Goal: Information Seeking & Learning: Learn about a topic

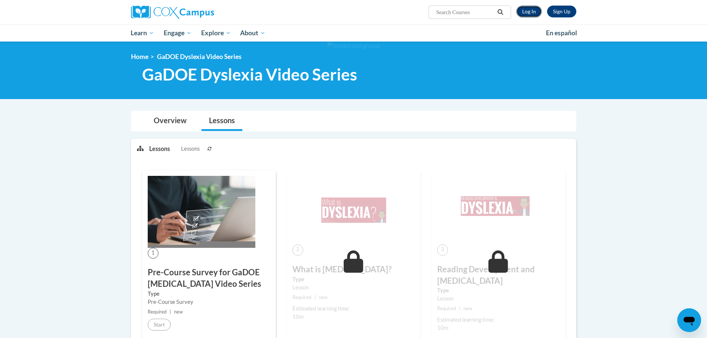
click at [528, 10] on link "Log In" at bounding box center [529, 12] width 26 height 12
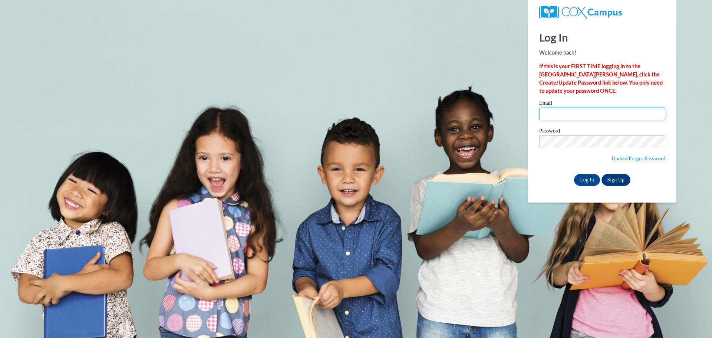
click at [594, 116] on input "Email" at bounding box center [602, 114] width 126 height 13
type input "zanzucis@wauwatosa.k12.wi.us"
drag, startPoint x: 558, startPoint y: 178, endPoint x: 565, endPoint y: 179, distance: 6.3
click at [558, 178] on div "Log In Sign Up" at bounding box center [602, 180] width 126 height 12
click at [586, 177] on input "Log In" at bounding box center [587, 180] width 26 height 12
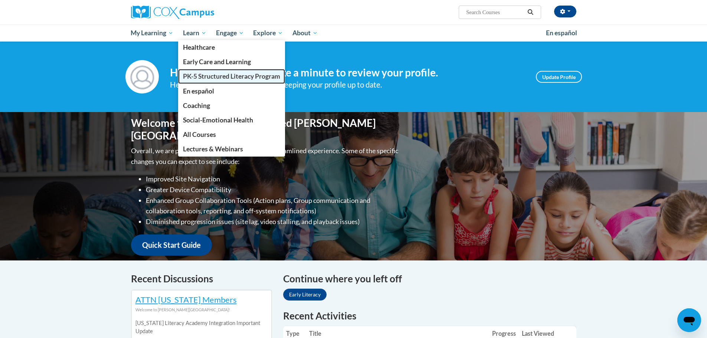
click at [202, 79] on span "PK-5 Structured Literacy Program" at bounding box center [231, 76] width 97 height 8
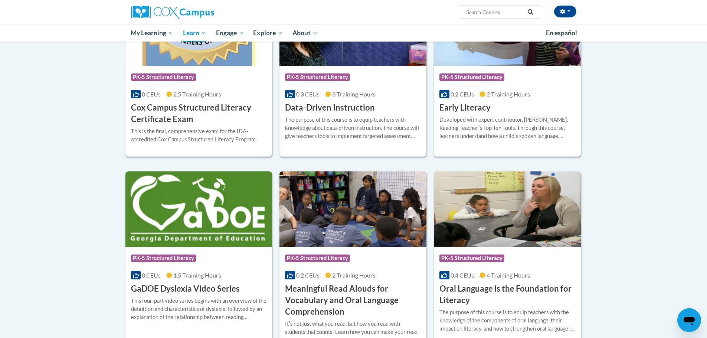
scroll to position [256, 0]
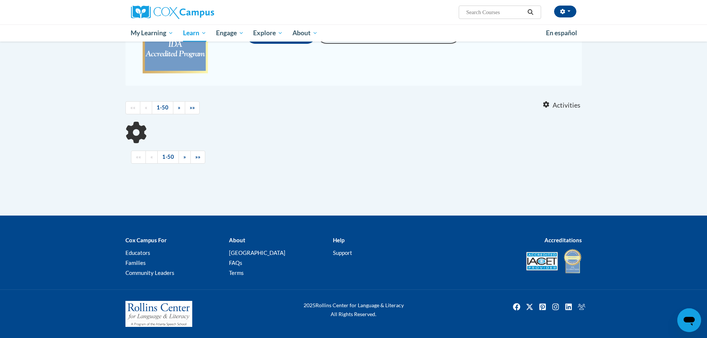
scroll to position [144, 0]
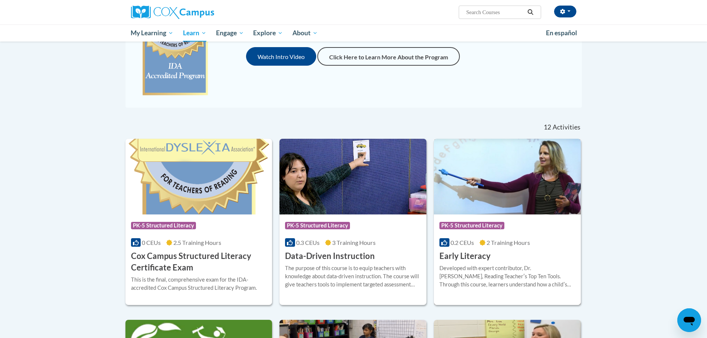
click at [472, 262] on div "More Info Open Developed with expert contributor, Dr. Deborah Glaser, Reading T…" at bounding box center [507, 281] width 147 height 38
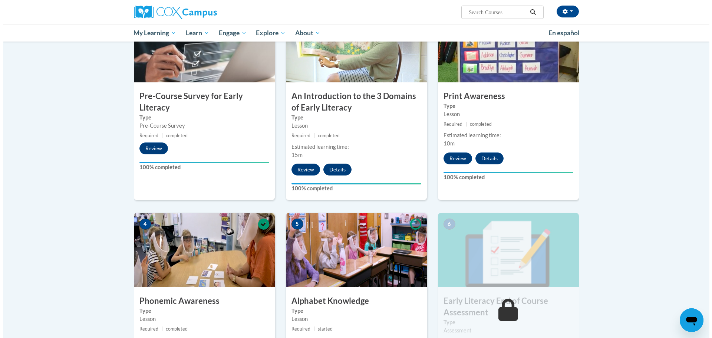
scroll to position [371, 0]
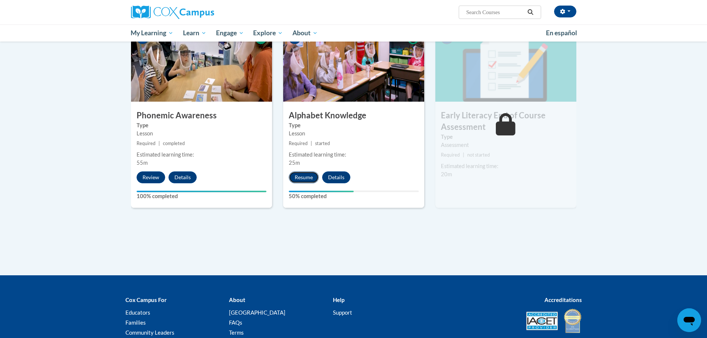
click at [309, 175] on button "Resume" at bounding box center [304, 177] width 30 height 12
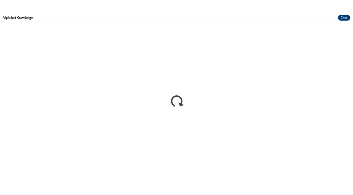
scroll to position [0, 0]
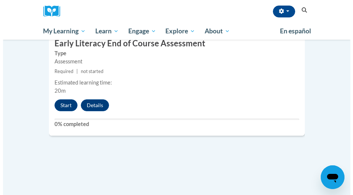
scroll to position [1139, 0]
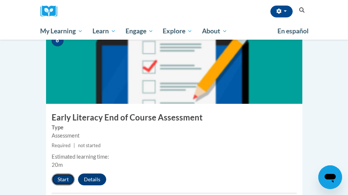
click at [65, 174] on button "Start" at bounding box center [63, 180] width 23 height 12
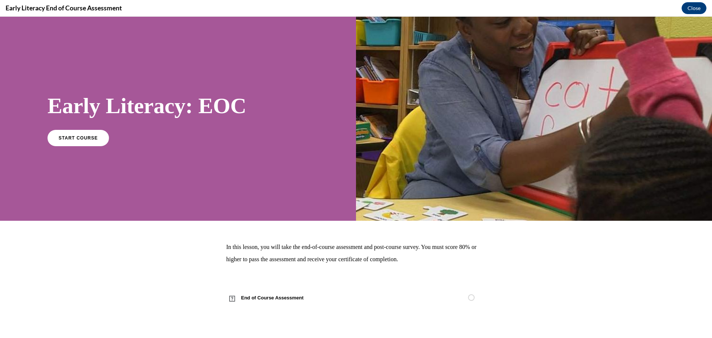
scroll to position [0, 0]
click at [74, 138] on span "START COURSE" at bounding box center [78, 138] width 41 height 6
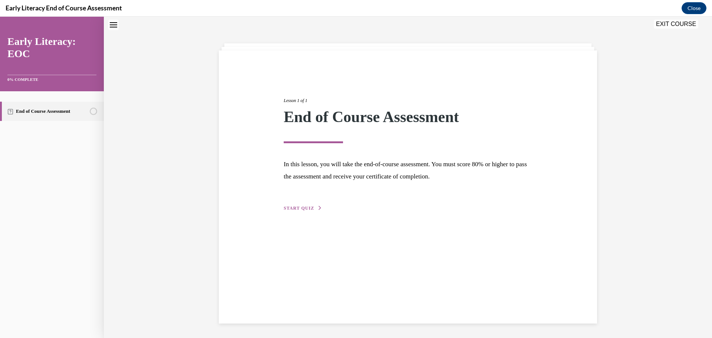
scroll to position [23, 0]
click at [300, 195] on span "START QUIZ" at bounding box center [299, 207] width 30 height 5
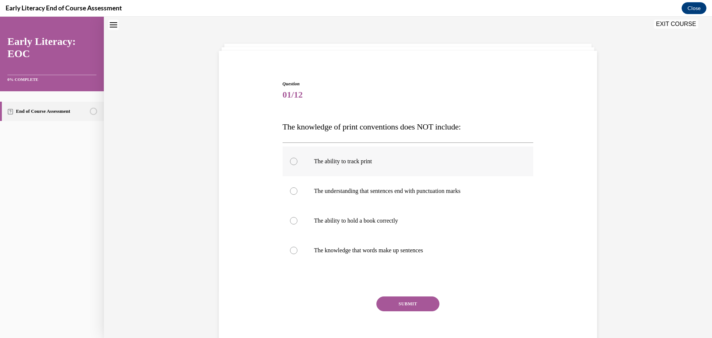
scroll to position [35, 0]
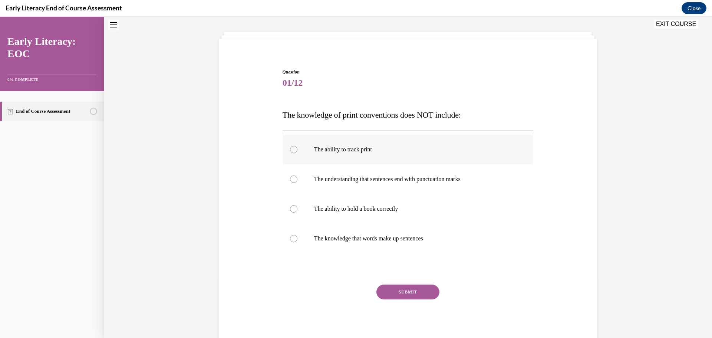
click at [347, 163] on div at bounding box center [408, 150] width 251 height 30
click at [347, 195] on div at bounding box center [408, 209] width 251 height 30
click at [347, 180] on p "The understanding that sentences end with punctuation marks" at bounding box center [414, 178] width 201 height 7
click at [347, 195] on div at bounding box center [408, 239] width 251 height 30
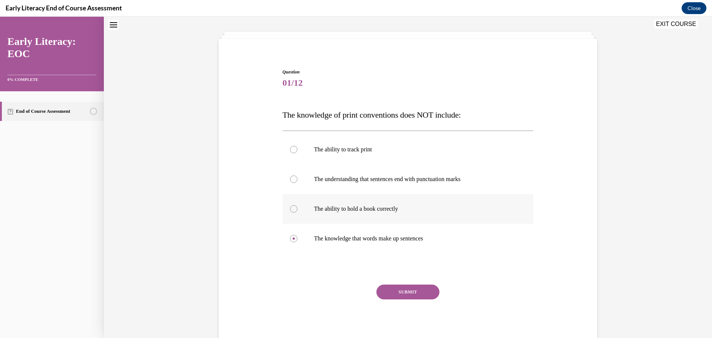
click at [347, 195] on p "The ability to hold a book correctly" at bounding box center [414, 208] width 201 height 7
drag, startPoint x: 426, startPoint y: 237, endPoint x: 427, endPoint y: 244, distance: 6.3
click at [347, 195] on p "The knowledge that words make up sentences" at bounding box center [414, 238] width 201 height 7
click at [347, 176] on p "The understanding that sentences end with punctuation marks" at bounding box center [414, 178] width 201 height 7
click at [347, 195] on div at bounding box center [408, 239] width 251 height 30
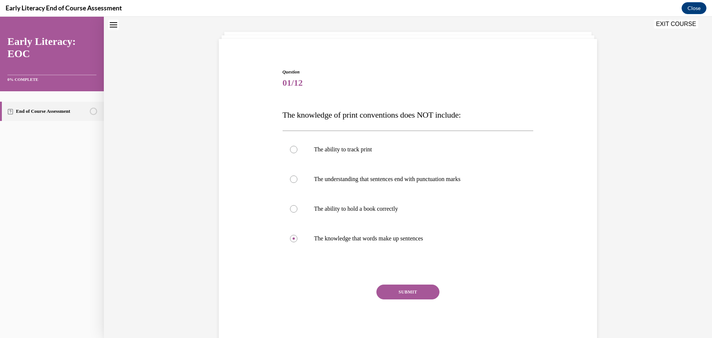
click at [347, 195] on button "SUBMIT" at bounding box center [408, 292] width 63 height 15
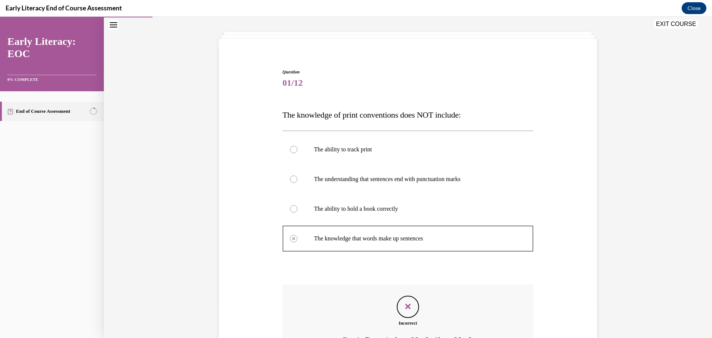
drag, startPoint x: 415, startPoint y: 282, endPoint x: 417, endPoint y: 262, distance: 20.1
click at [347, 195] on div "Question 01/12 The knowledge of print conventions does NOT include: The ability…" at bounding box center [408, 237] width 251 height 337
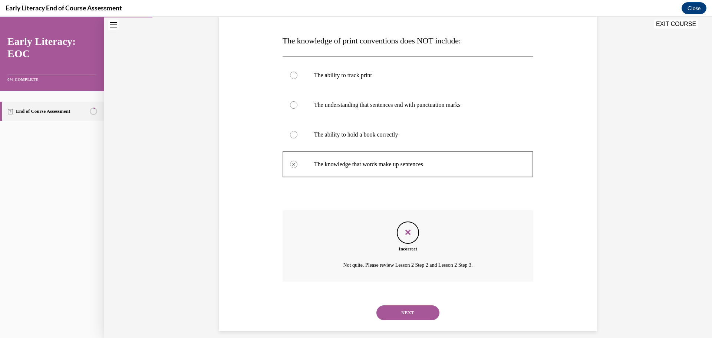
scroll to position [117, 0]
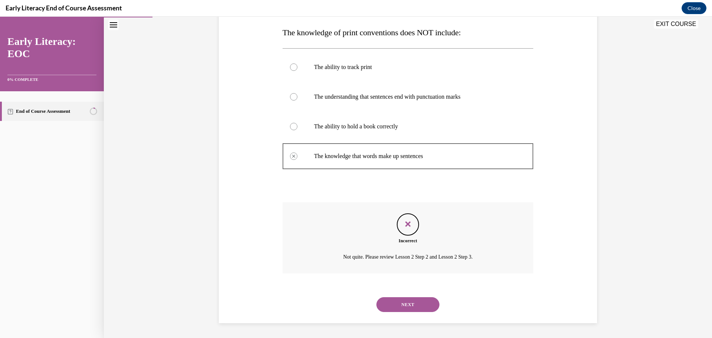
click at [347, 195] on icon "Feedback" at bounding box center [408, 224] width 11 height 11
click at [347, 195] on button "NEXT" at bounding box center [408, 304] width 63 height 15
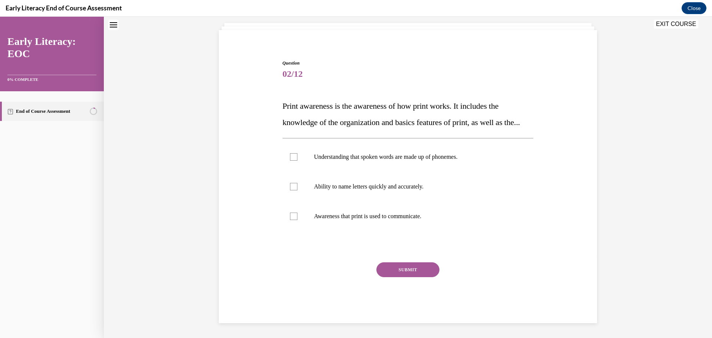
scroll to position [23, 0]
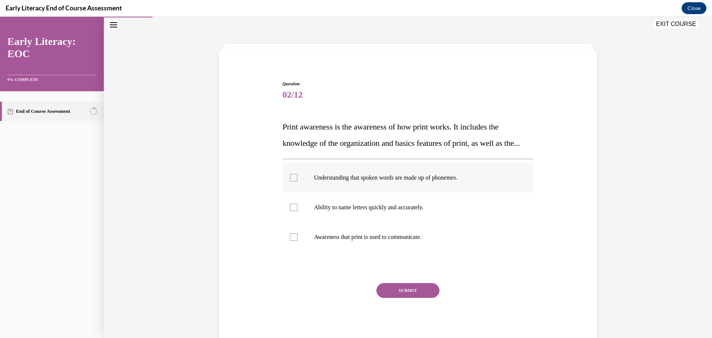
drag, startPoint x: 382, startPoint y: 193, endPoint x: 384, endPoint y: 206, distance: 12.9
click at [347, 181] on p "Understanding that spoken words are made up of phonemes." at bounding box center [414, 177] width 201 height 7
click at [347, 195] on div at bounding box center [408, 208] width 251 height 30
drag, startPoint x: 291, startPoint y: 202, endPoint x: 291, endPoint y: 211, distance: 9.3
click at [291, 193] on div at bounding box center [408, 178] width 251 height 30
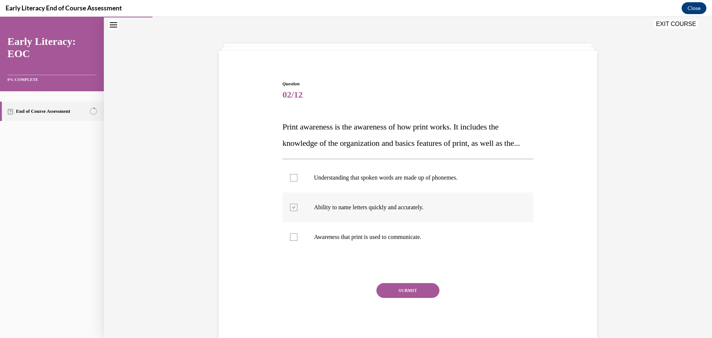
click at [292, 195] on icon at bounding box center [293, 207] width 3 height 3
click at [297, 190] on div at bounding box center [408, 178] width 251 height 30
click at [305, 195] on div at bounding box center [408, 208] width 251 height 30
click at [347, 195] on p "Awareness that print is used to communicate." at bounding box center [414, 236] width 201 height 7
click at [347, 195] on button "SUBMIT" at bounding box center [408, 290] width 63 height 15
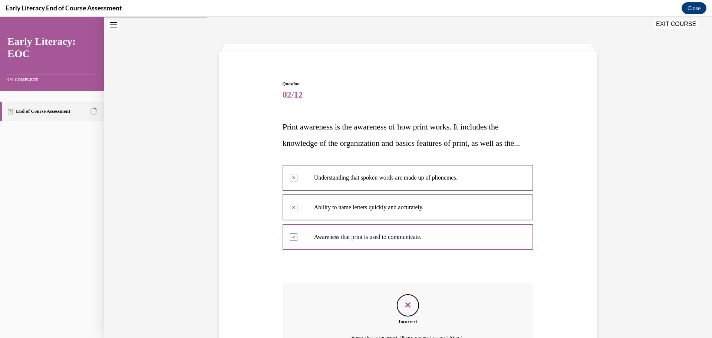
scroll to position [120, 0]
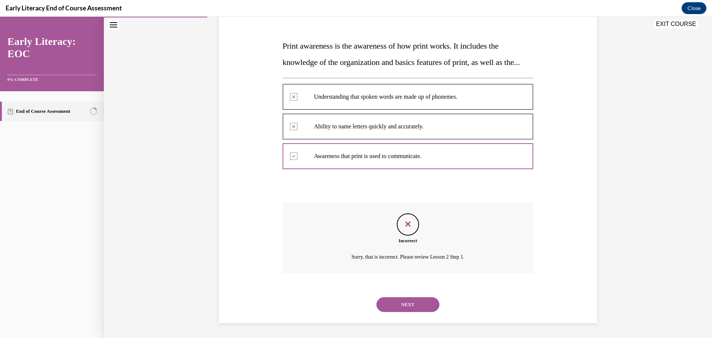
click at [347, 195] on div "Feedback" at bounding box center [408, 224] width 22 height 22
click at [347, 195] on button "NEXT" at bounding box center [408, 304] width 63 height 15
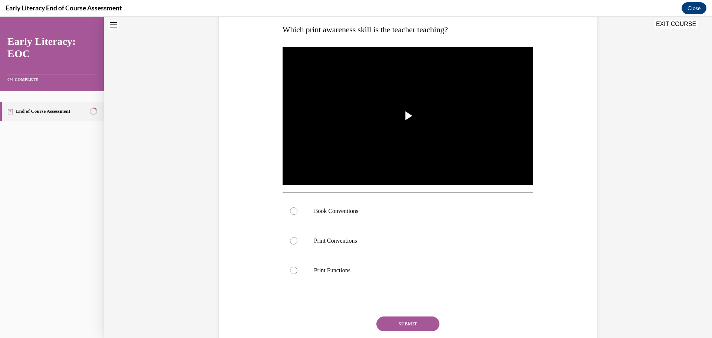
scroll to position [23, 0]
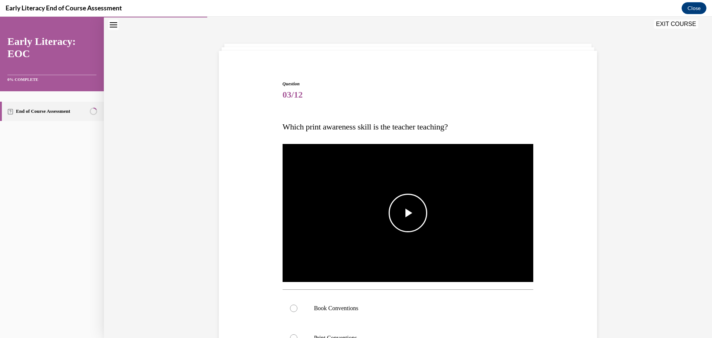
click at [347, 195] on span "Video player" at bounding box center [408, 213] width 0 height 0
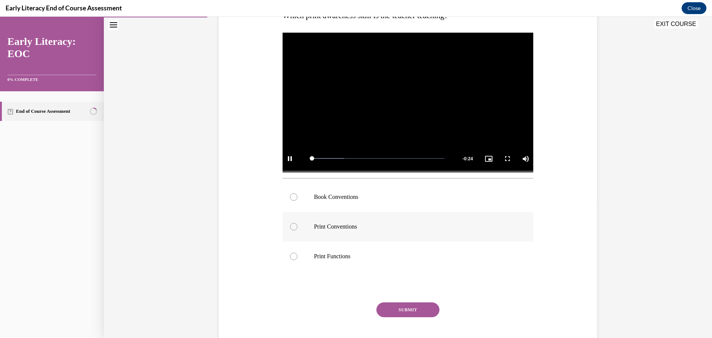
scroll to position [152, 0]
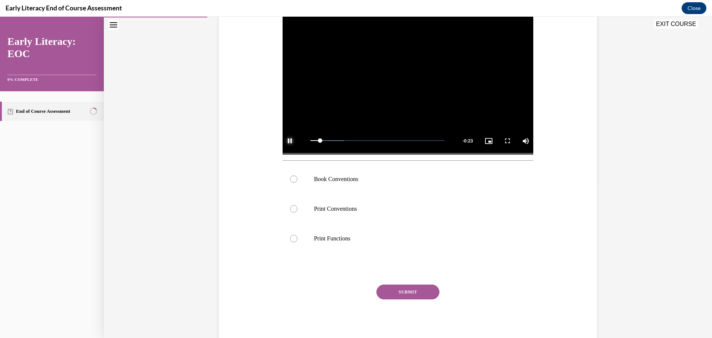
click at [287, 141] on span "Video player" at bounding box center [290, 141] width 15 height 0
click at [347, 195] on div at bounding box center [408, 209] width 251 height 30
click at [347, 195] on button "SUBMIT" at bounding box center [408, 292] width 63 height 15
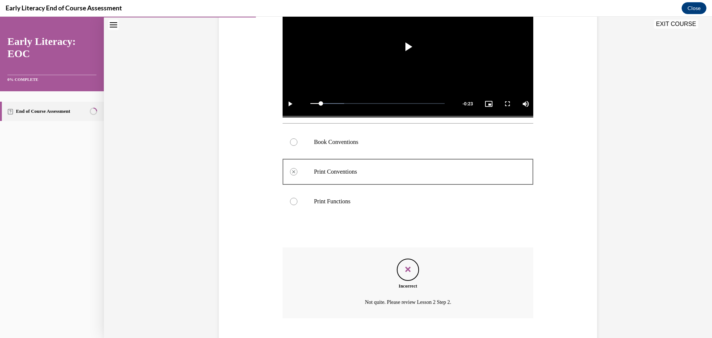
scroll to position [234, 0]
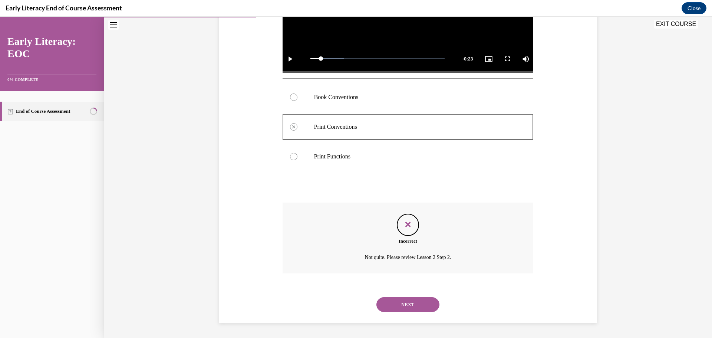
click at [347, 195] on button "NEXT" at bounding box center [408, 304] width 63 height 15
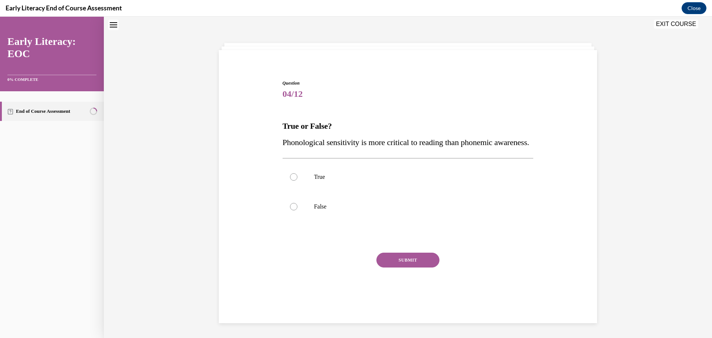
scroll to position [23, 0]
click at [347, 189] on div at bounding box center [408, 178] width 251 height 30
click at [295, 193] on div at bounding box center [408, 178] width 251 height 30
click at [347, 195] on button "SUBMIT" at bounding box center [408, 260] width 63 height 15
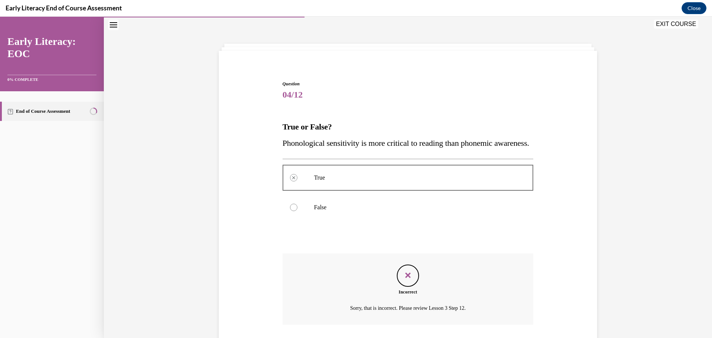
scroll to position [90, 0]
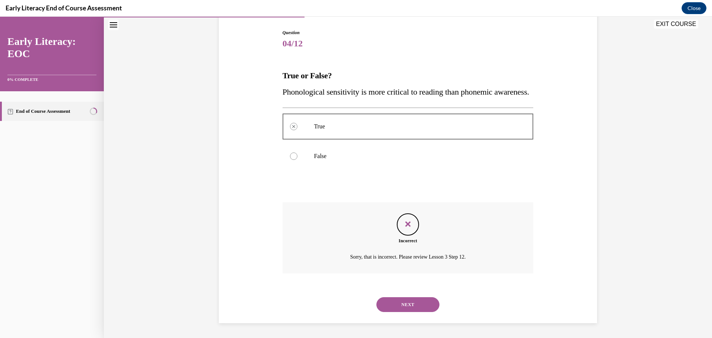
click at [347, 195] on button "NEXT" at bounding box center [408, 304] width 63 height 15
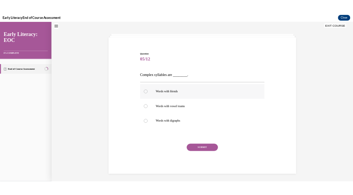
scroll to position [23, 0]
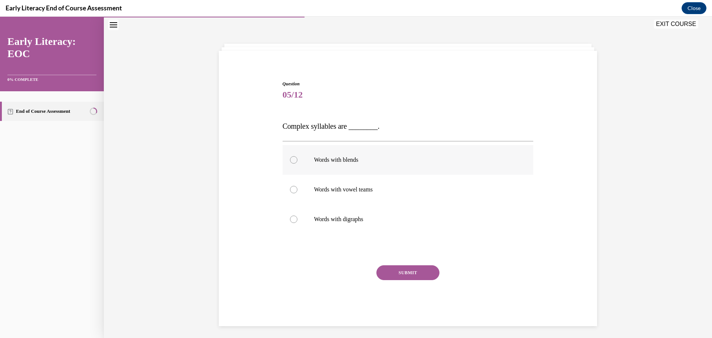
click at [342, 169] on div at bounding box center [408, 160] width 251 height 30
click at [340, 188] on p "Words with vowel teams" at bounding box center [414, 189] width 201 height 7
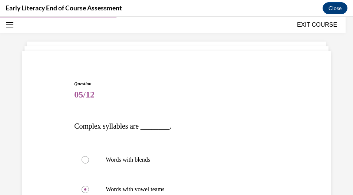
click at [280, 11] on div "Early Literacy End of Course Assessment Close" at bounding box center [176, 8] width 353 height 17
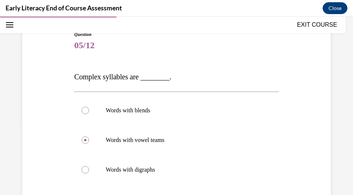
scroll to position [146, 0]
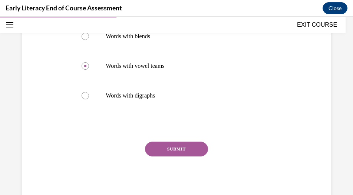
click at [195, 152] on button "SUBMIT" at bounding box center [176, 149] width 63 height 15
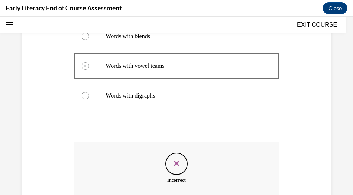
scroll to position [230, 0]
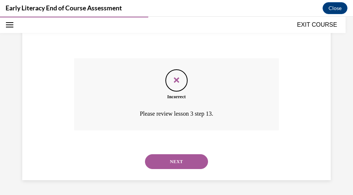
click at [192, 160] on button "NEXT" at bounding box center [176, 161] width 63 height 15
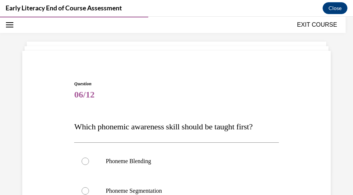
scroll to position [97, 0]
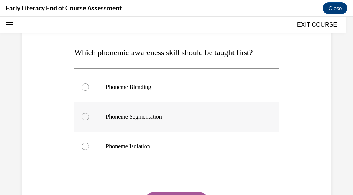
click at [206, 122] on div at bounding box center [176, 117] width 204 height 30
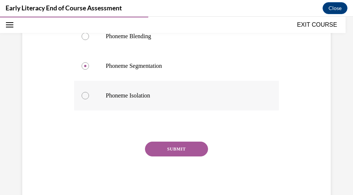
scroll to position [111, 0]
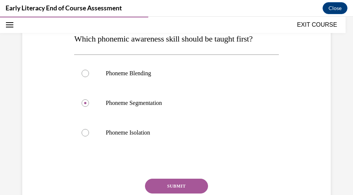
click at [193, 188] on button "SUBMIT" at bounding box center [176, 186] width 63 height 15
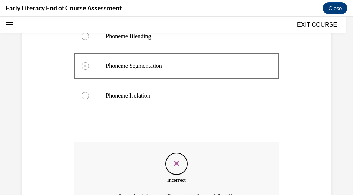
scroll to position [222, 0]
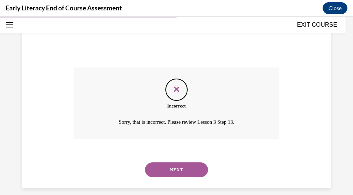
click at [188, 170] on button "NEXT" at bounding box center [176, 170] width 63 height 15
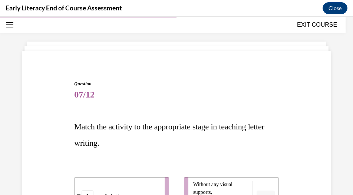
scroll to position [134, 0]
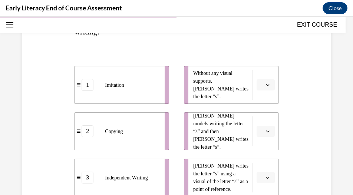
click at [144, 89] on div "Imitation" at bounding box center [130, 85] width 59 height 30
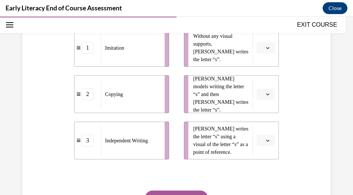
click at [266, 46] on icon "button" at bounding box center [268, 48] width 4 height 4
click at [307, 115] on div "Question 07/12 Match the activity to the appropriate stage in teaching letter w…" at bounding box center [176, 81] width 312 height 342
click at [260, 92] on button "button" at bounding box center [266, 94] width 18 height 11
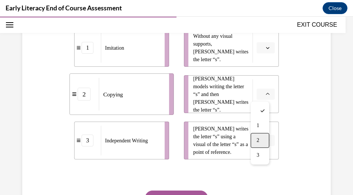
click at [263, 140] on div "2" at bounding box center [260, 140] width 19 height 15
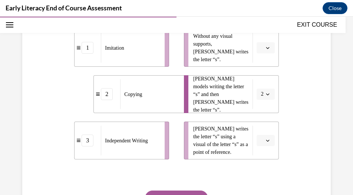
click at [267, 137] on button "button" at bounding box center [266, 140] width 18 height 11
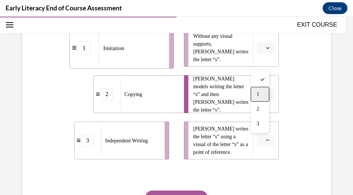
click at [259, 93] on span "1" at bounding box center [258, 94] width 3 height 6
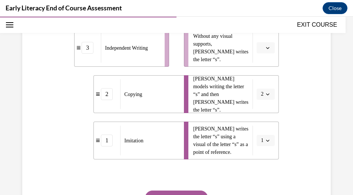
click at [261, 148] on li "[PERSON_NAME] writes the letter “s” using a visual of the letter “s” as a point…" at bounding box center [231, 141] width 95 height 38
click at [266, 139] on icon "button" at bounding box center [268, 141] width 4 height 4
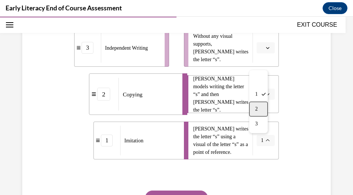
click at [260, 104] on div "2" at bounding box center [258, 109] width 19 height 15
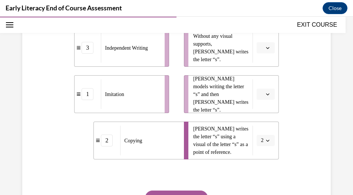
click at [266, 93] on icon "button" at bounding box center [268, 94] width 4 height 4
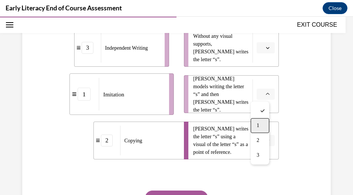
click at [262, 125] on div "1" at bounding box center [260, 125] width 19 height 15
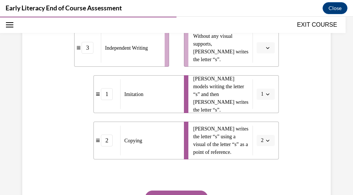
click at [266, 47] on icon "button" at bounding box center [268, 48] width 4 height 4
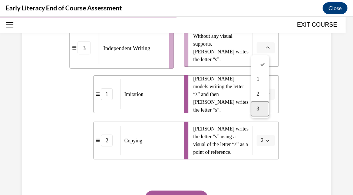
click at [260, 105] on div "3" at bounding box center [260, 109] width 19 height 15
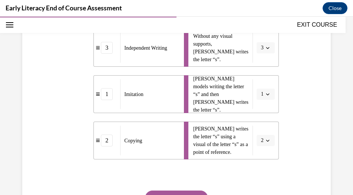
scroll to position [220, 0]
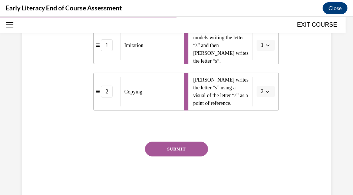
click at [170, 141] on div "Question 07/12 Match the activity to the appropriate stage in teaching letter w…" at bounding box center [176, 42] width 204 height 319
click at [174, 148] on button "SUBMIT" at bounding box center [176, 149] width 63 height 15
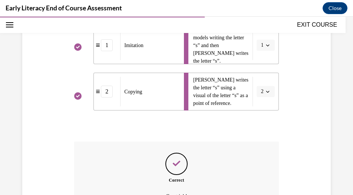
scroll to position [302, 0]
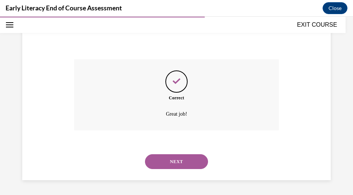
click at [196, 162] on button "NEXT" at bounding box center [176, 161] width 63 height 15
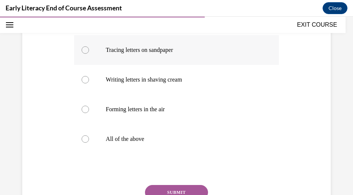
click at [187, 62] on div at bounding box center [176, 50] width 204 height 30
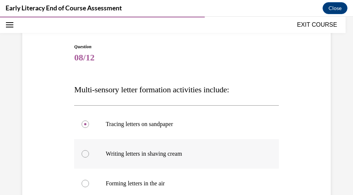
scroll to position [134, 0]
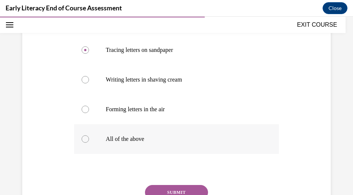
click at [204, 144] on div at bounding box center [176, 139] width 204 height 30
click at [178, 184] on div "Question 08/12 Multi-sensory letter formation activities include: Tracing lette…" at bounding box center [176, 107] width 204 height 277
click at [177, 187] on button "SUBMIT" at bounding box center [176, 192] width 63 height 15
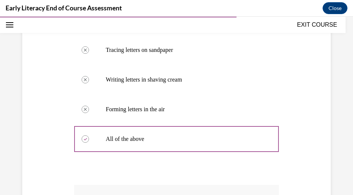
scroll to position [260, 0]
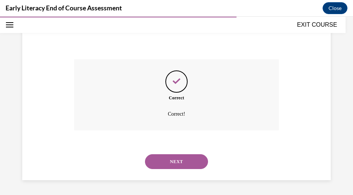
click at [191, 162] on button "NEXT" at bounding box center [176, 161] width 63 height 15
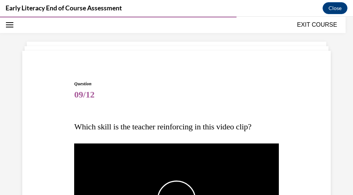
scroll to position [134, 0]
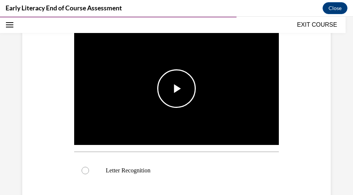
click at [177, 89] on span "Video player" at bounding box center [177, 89] width 0 height 0
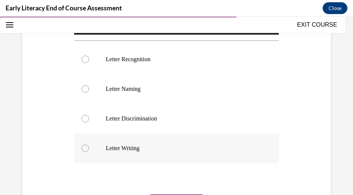
scroll to position [282, 0]
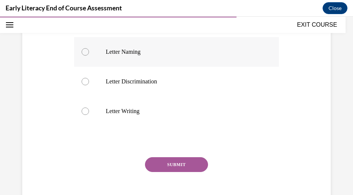
click at [173, 48] on p "Letter Naming" at bounding box center [183, 51] width 154 height 7
click at [186, 165] on button "SUBMIT" at bounding box center [176, 164] width 63 height 15
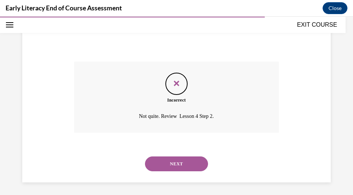
click at [189, 163] on button "NEXT" at bounding box center [176, 164] width 63 height 15
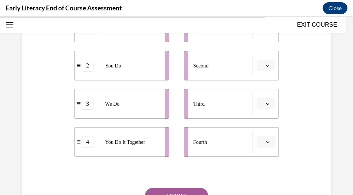
scroll to position [134, 0]
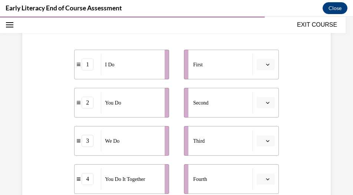
click at [265, 62] on span "button" at bounding box center [267, 64] width 5 height 5
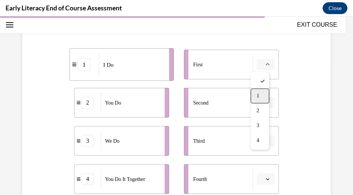
click at [261, 98] on div "1" at bounding box center [260, 96] width 19 height 15
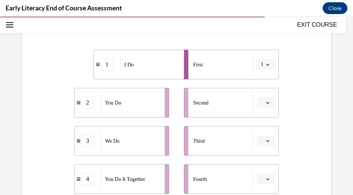
click at [270, 105] on button "button" at bounding box center [266, 102] width 18 height 11
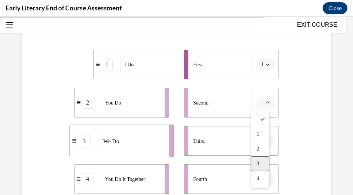
click at [261, 164] on div "3" at bounding box center [260, 164] width 19 height 15
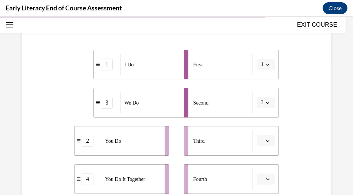
click at [260, 141] on button "button" at bounding box center [266, 140] width 18 height 11
click at [288, 125] on div "Question 10/12 Put the phases of the gradual release method in order. 1 I Do 3 …" at bounding box center [176, 116] width 312 height 339
click at [266, 142] on icon "button" at bounding box center [268, 141] width 4 height 4
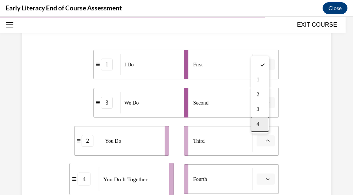
click at [261, 118] on div "4" at bounding box center [260, 124] width 19 height 15
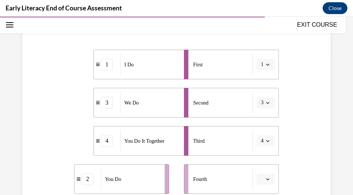
click at [265, 178] on span "button" at bounding box center [267, 179] width 5 height 5
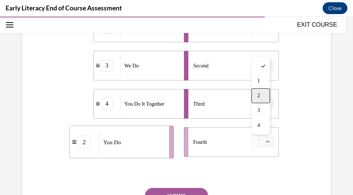
click at [265, 96] on div "2" at bounding box center [261, 95] width 19 height 15
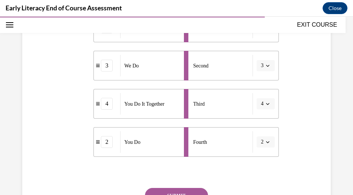
click at [301, 126] on div "Question 10/12 Put the phases of the gradual release method in order. 1 I Do 3 …" at bounding box center [176, 79] width 312 height 339
click at [167, 192] on button "SUBMIT" at bounding box center [176, 195] width 63 height 15
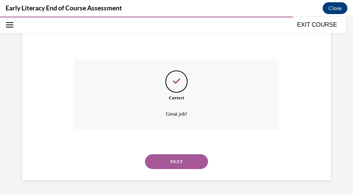
click at [181, 161] on button "NEXT" at bounding box center [176, 161] width 63 height 15
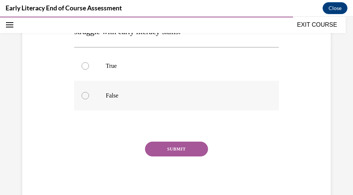
scroll to position [76, 0]
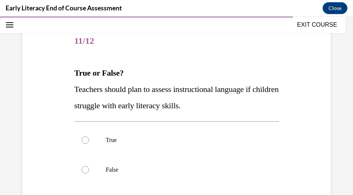
click at [163, 109] on span "Teachers should plan to assess instructional language if children struggle with…" at bounding box center [176, 98] width 204 height 26
click at [160, 136] on div at bounding box center [176, 140] width 204 height 30
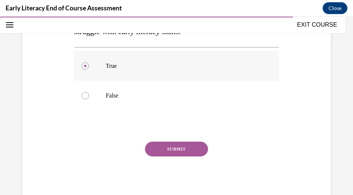
scroll to position [114, 0]
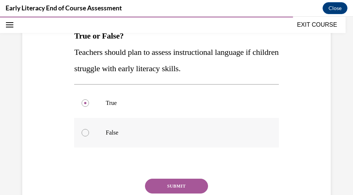
click at [157, 125] on div at bounding box center [176, 133] width 204 height 30
click at [170, 109] on div at bounding box center [176, 103] width 204 height 30
click at [173, 183] on button "SUBMIT" at bounding box center [176, 186] width 63 height 15
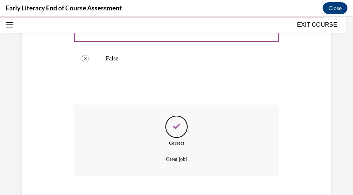
scroll to position [233, 0]
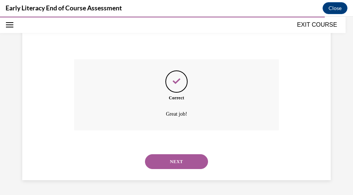
click at [181, 167] on button "NEXT" at bounding box center [176, 161] width 63 height 15
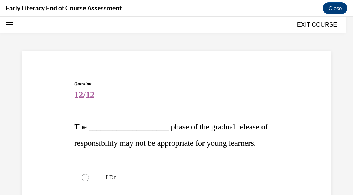
scroll to position [97, 0]
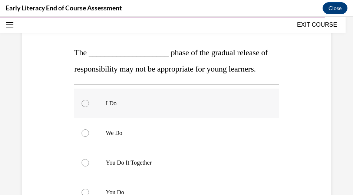
click at [166, 101] on p "I Do" at bounding box center [183, 103] width 154 height 7
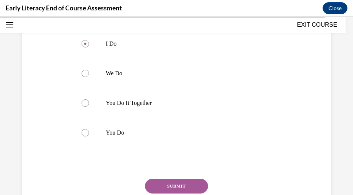
scroll to position [119, 0]
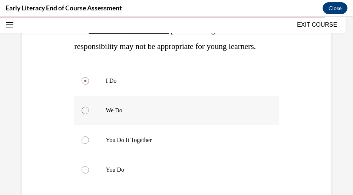
click at [191, 124] on div at bounding box center [176, 111] width 204 height 30
click at [192, 124] on div at bounding box center [176, 111] width 204 height 30
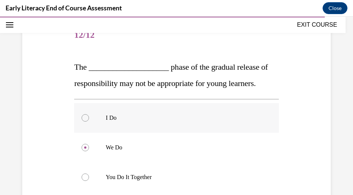
click at [192, 122] on div at bounding box center [176, 118] width 204 height 30
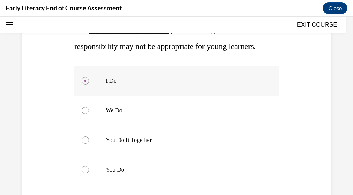
scroll to position [157, 0]
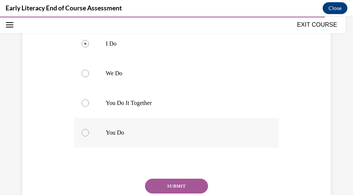
click at [197, 141] on div at bounding box center [176, 133] width 204 height 30
drag, startPoint x: 176, startPoint y: 191, endPoint x: 178, endPoint y: 188, distance: 4.3
click at [176, 191] on button "SUBMIT" at bounding box center [176, 186] width 63 height 15
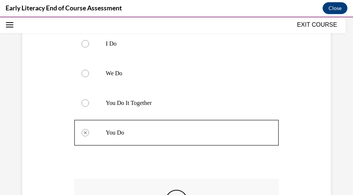
scroll to position [194, 0]
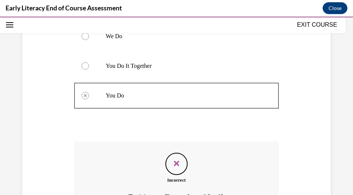
click at [180, 163] on div "Feedback" at bounding box center [176, 164] width 22 height 22
click at [171, 163] on icon "Feedback" at bounding box center [176, 163] width 11 height 11
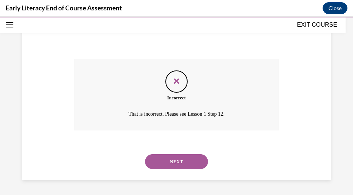
click at [171, 164] on button "NEXT" at bounding box center [176, 161] width 63 height 15
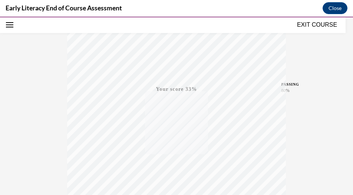
scroll to position [202, 0]
click at [175, 145] on div "TAKE AGAIN" at bounding box center [177, 145] width 26 height 17
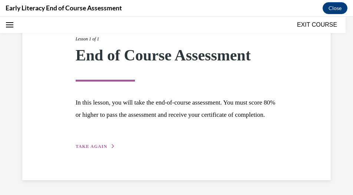
scroll to position [96, 0]
click at [99, 150] on div "Lesson 1 of 1 End of Course Assessment In this lesson, you will take the end-of…" at bounding box center [176, 85] width 213 height 132
click at [100, 145] on span "TAKE AGAIN" at bounding box center [92, 146] width 32 height 5
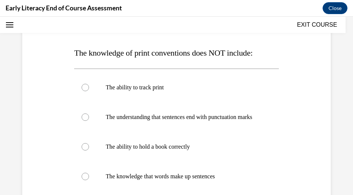
scroll to position [23, 0]
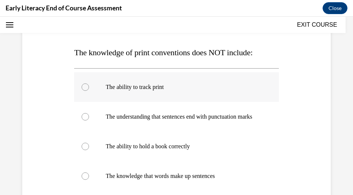
click at [188, 93] on div at bounding box center [176, 87] width 204 height 30
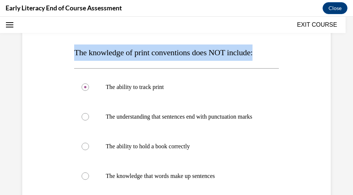
drag, startPoint x: 284, startPoint y: 60, endPoint x: 72, endPoint y: 53, distance: 211.6
click at [72, 53] on div "Question 01/12 The knowledge of print conventions does NOT include: The ability…" at bounding box center [176, 133] width 312 height 299
copy span "The knowledge of print conventions does NOT include:"
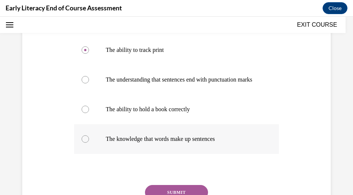
click at [200, 152] on div at bounding box center [176, 139] width 204 height 30
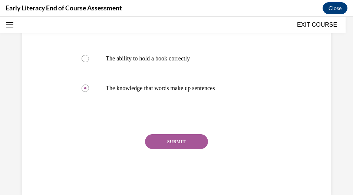
click at [186, 149] on button "SUBMIT" at bounding box center [176, 141] width 63 height 15
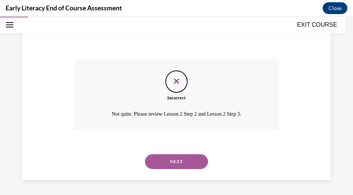
click at [179, 158] on button "NEXT" at bounding box center [176, 161] width 63 height 15
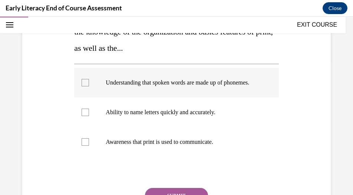
scroll to position [97, 0]
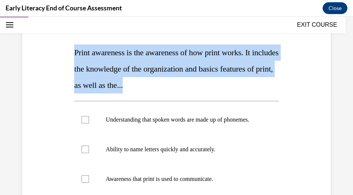
drag, startPoint x: 193, startPoint y: 85, endPoint x: 74, endPoint y: 50, distance: 123.7
click at [74, 50] on p "Print awareness is the awareness of how print works. It includes the knowledge …" at bounding box center [176, 69] width 204 height 49
copy span "Print awareness is the awareness of how print works. It includes the knowledge …"
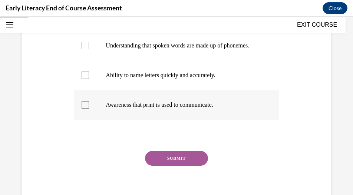
click at [198, 109] on p "Awareness that print is used to communicate." at bounding box center [183, 104] width 154 height 7
click at [219, 109] on p "Awareness that print is used to communicate." at bounding box center [183, 104] width 154 height 7
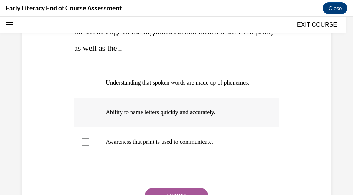
click at [207, 116] on p "Ability to name letters quickly and accurately." at bounding box center [183, 112] width 154 height 7
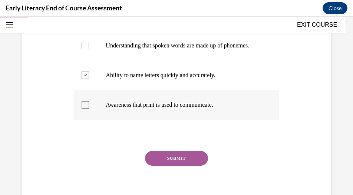
click at [188, 109] on p "Awareness that print is used to communicate." at bounding box center [183, 104] width 154 height 7
click at [184, 79] on p "Ability to name letters quickly and accurately." at bounding box center [183, 75] width 154 height 7
click at [185, 87] on div at bounding box center [176, 75] width 204 height 30
click at [180, 163] on button "SUBMIT" at bounding box center [176, 158] width 63 height 15
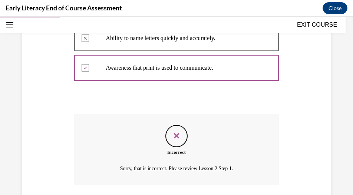
scroll to position [270, 0]
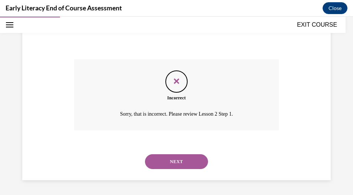
click at [184, 164] on button "NEXT" at bounding box center [176, 161] width 63 height 15
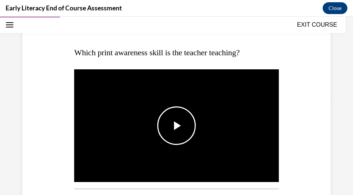
click at [177, 126] on span "Video player" at bounding box center [177, 126] width 0 height 0
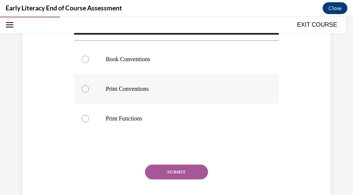
scroll to position [208, 0]
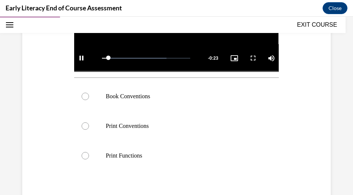
click at [187, 33] on video "Video player" at bounding box center [176, 14] width 204 height 115
click at [178, 129] on div at bounding box center [176, 126] width 204 height 30
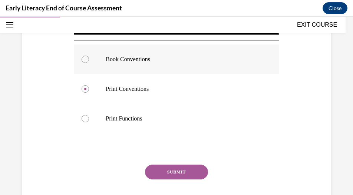
click at [186, 52] on div at bounding box center [176, 60] width 204 height 30
click at [189, 167] on button "SUBMIT" at bounding box center [176, 172] width 63 height 15
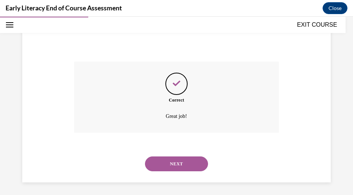
click at [187, 163] on button "NEXT" at bounding box center [176, 164] width 63 height 15
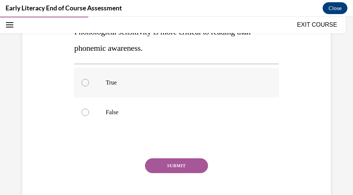
scroll to position [97, 0]
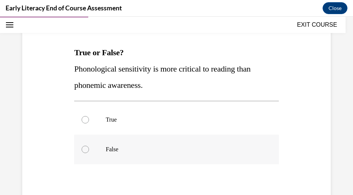
click at [166, 143] on div at bounding box center [176, 150] width 204 height 30
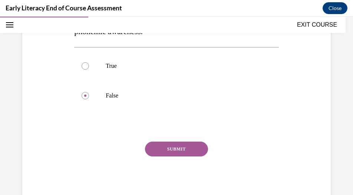
click at [174, 145] on button "SUBMIT" at bounding box center [176, 149] width 63 height 15
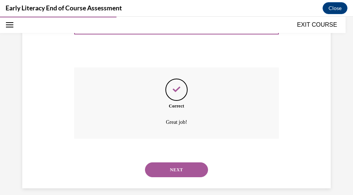
click at [179, 174] on button "NEXT" at bounding box center [176, 170] width 63 height 15
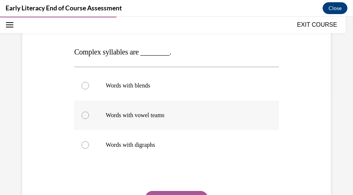
scroll to position [134, 0]
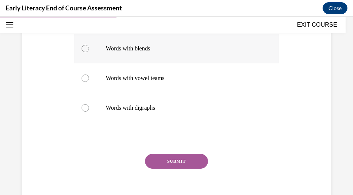
click at [200, 56] on div at bounding box center [176, 49] width 204 height 30
click at [199, 110] on p "Words with digraphs" at bounding box center [183, 107] width 154 height 7
click at [198, 162] on button "SUBMIT" at bounding box center [176, 161] width 63 height 15
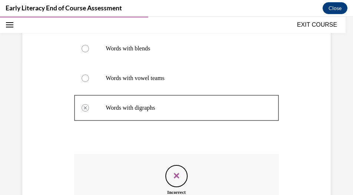
click at [198, 162] on div "Incorrect Please review lesson 3 step 13." at bounding box center [176, 190] width 204 height 72
click at [174, 178] on icon "Feedback" at bounding box center [176, 175] width 11 height 11
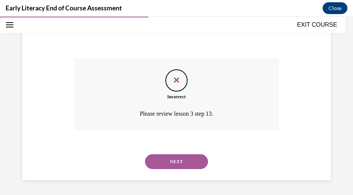
click at [177, 165] on button "NEXT" at bounding box center [176, 161] width 63 height 15
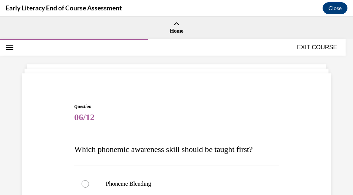
scroll to position [37, 0]
